Goal: Transaction & Acquisition: Subscribe to service/newsletter

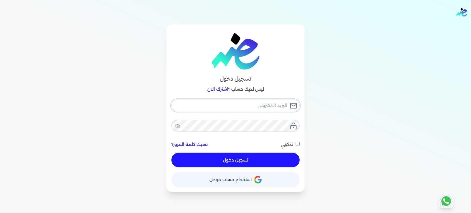
click at [269, 107] on input "email" at bounding box center [235, 106] width 128 height 12
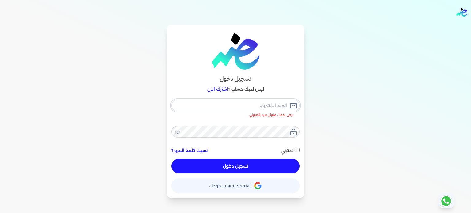
type input "[EMAIL_ADDRESS][DOMAIN_NAME]"
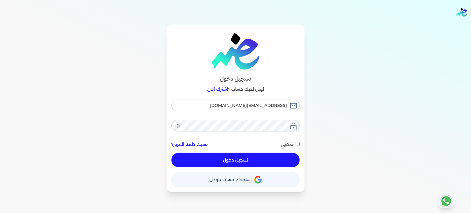
click at [258, 160] on button "تسجيل دخول" at bounding box center [235, 160] width 128 height 15
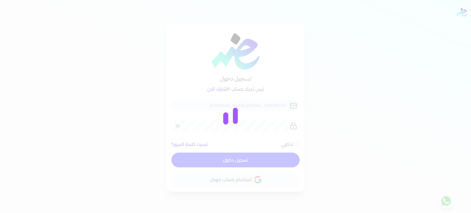
checkbox input "false"
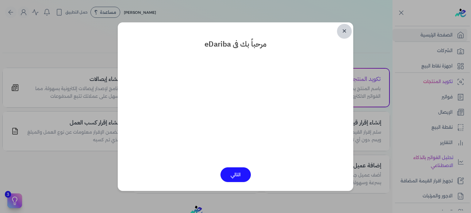
click at [346, 30] on link "✕" at bounding box center [344, 31] width 15 height 15
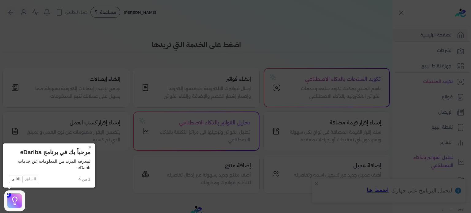
click at [90, 148] on button "×" at bounding box center [90, 147] width 10 height 9
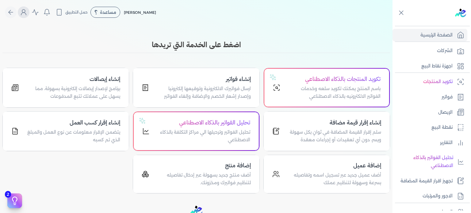
click at [23, 9] on icon "Global" at bounding box center [23, 12] width 7 height 7
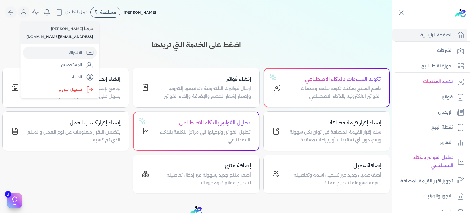
click at [65, 54] on link "الاشتراك" at bounding box center [60, 53] width 74 height 12
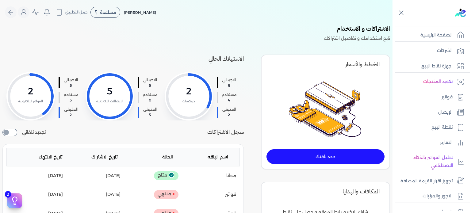
scroll to position [51, 0]
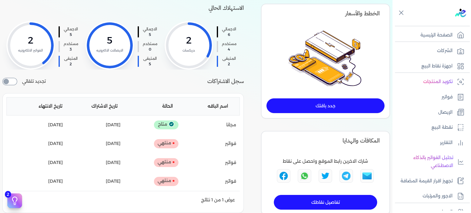
click at [335, 106] on link "جدد باقتك" at bounding box center [325, 105] width 118 height 15
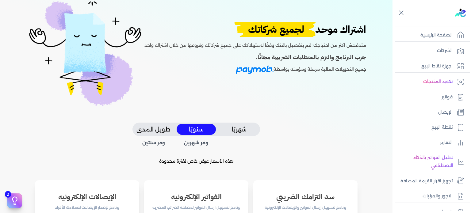
scroll to position [30, 0]
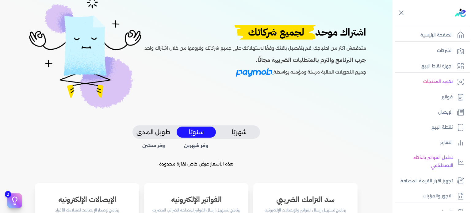
click at [235, 127] on button "شهريًا" at bounding box center [238, 132] width 39 height 11
click at [199, 128] on button "سنويًا" at bounding box center [195, 132] width 39 height 11
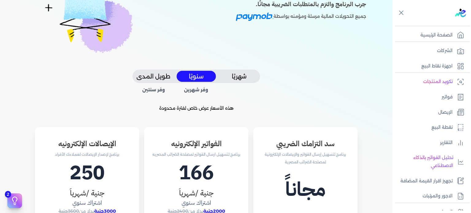
scroll to position [81, 0]
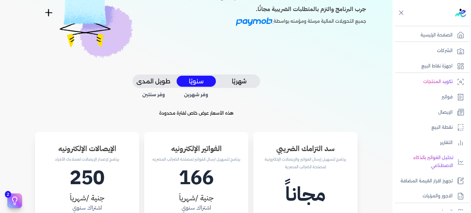
click at [237, 81] on button "شهريًا" at bounding box center [238, 81] width 39 height 11
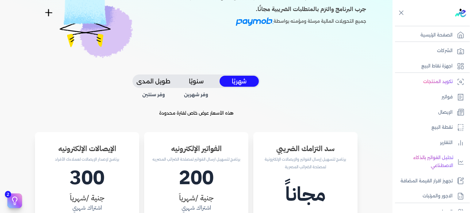
click at [204, 80] on button "سنويًا" at bounding box center [195, 81] width 39 height 11
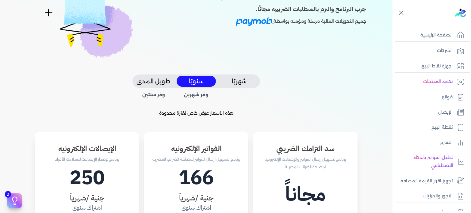
click at [163, 84] on button "طويل المدى" at bounding box center [153, 81] width 39 height 11
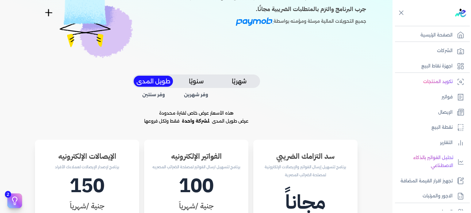
click at [203, 80] on button "سنويًا" at bounding box center [195, 81] width 39 height 11
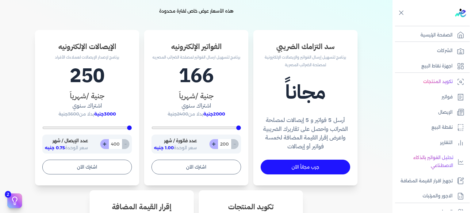
scroll to position [183, 0]
click at [225, 141] on input "200" at bounding box center [224, 144] width 13 height 10
click at [225, 145] on input "200" at bounding box center [224, 144] width 13 height 10
click at [230, 100] on h3 "جنية /شهرياَ" at bounding box center [195, 95] width 89 height 11
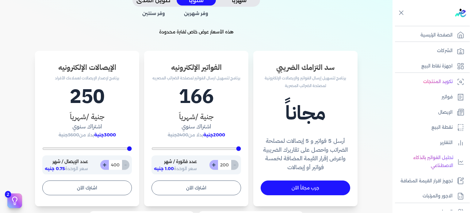
scroll to position [132, 0]
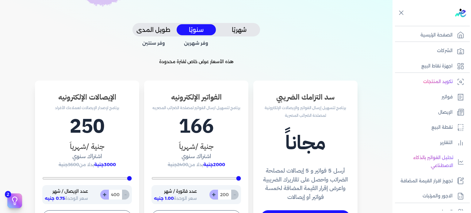
click at [196, 125] on h1 "166" at bounding box center [195, 126] width 89 height 29
copy h1 "166"
click at [231, 129] on h1 "166" at bounding box center [195, 126] width 89 height 29
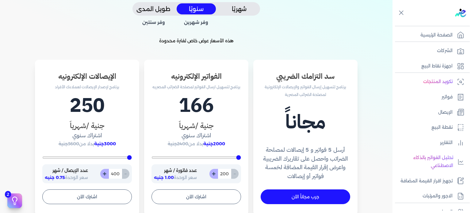
scroll to position [0, 0]
